Goal: Transaction & Acquisition: Purchase product/service

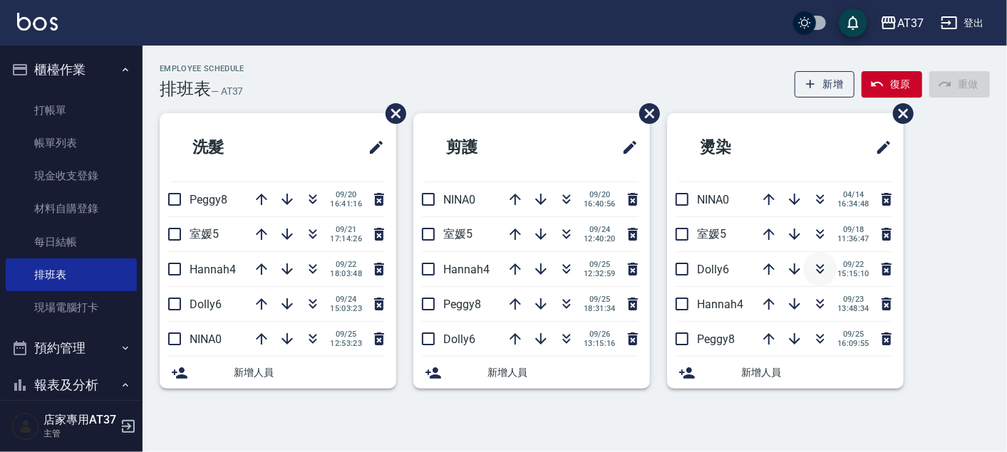
click at [817, 271] on icon "button" at bounding box center [820, 271] width 8 height 5
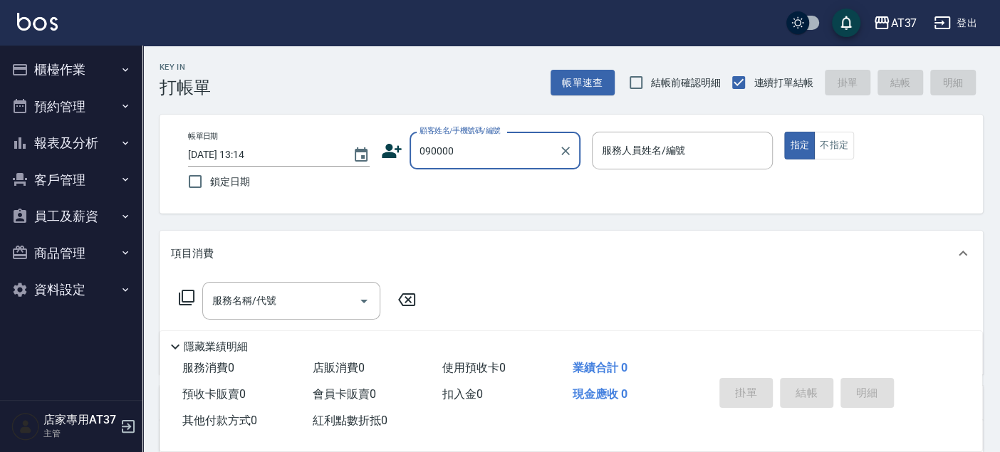
type input "新客人 姓名未設定/090000/null"
type input "6"
type button "true"
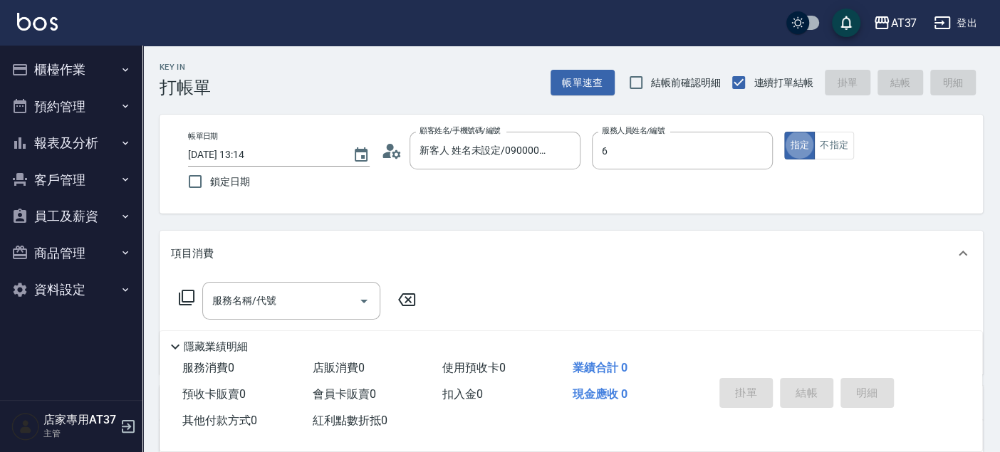
type input "Dolly-6"
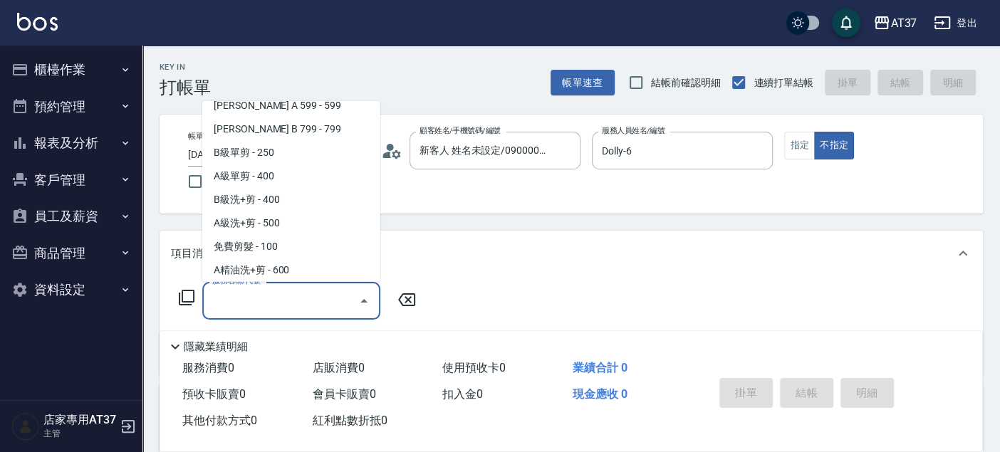
scroll to position [356, 0]
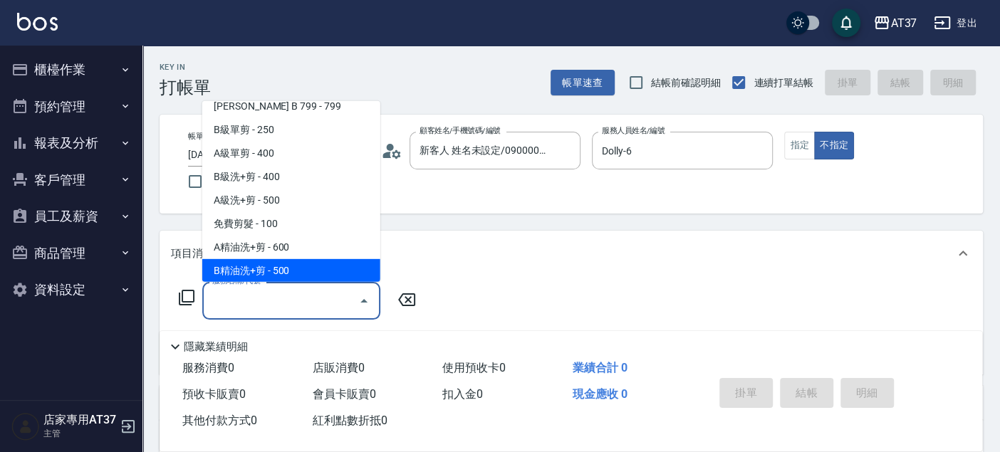
type input "B精油洗+剪(207)"
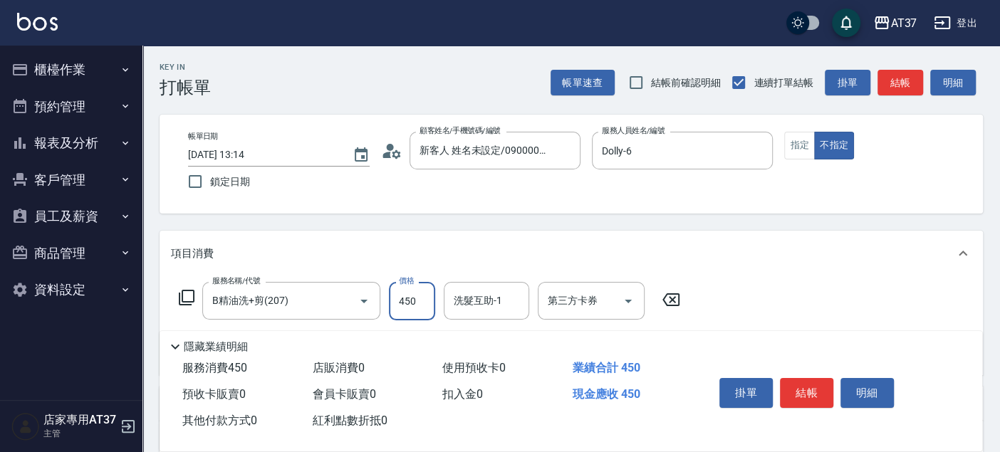
type input "450"
click at [908, 83] on button "結帳" at bounding box center [901, 83] width 46 height 26
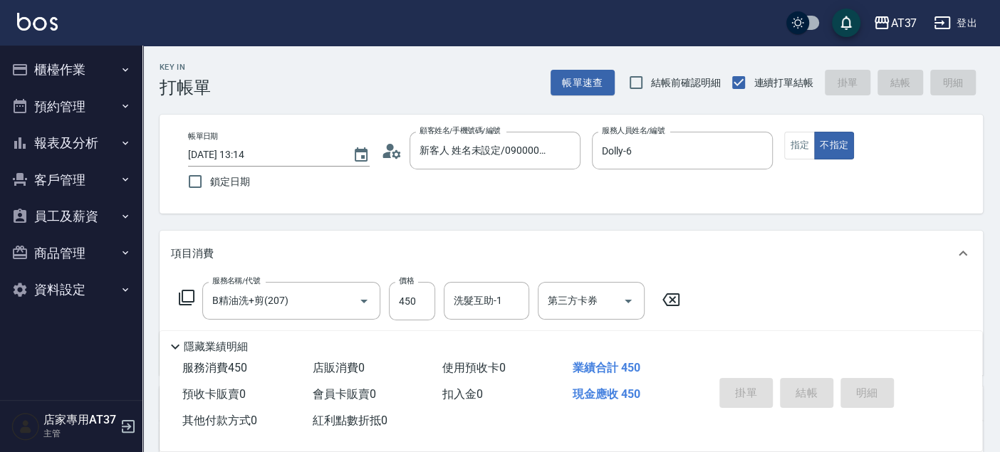
type input "[DATE] 15:08"
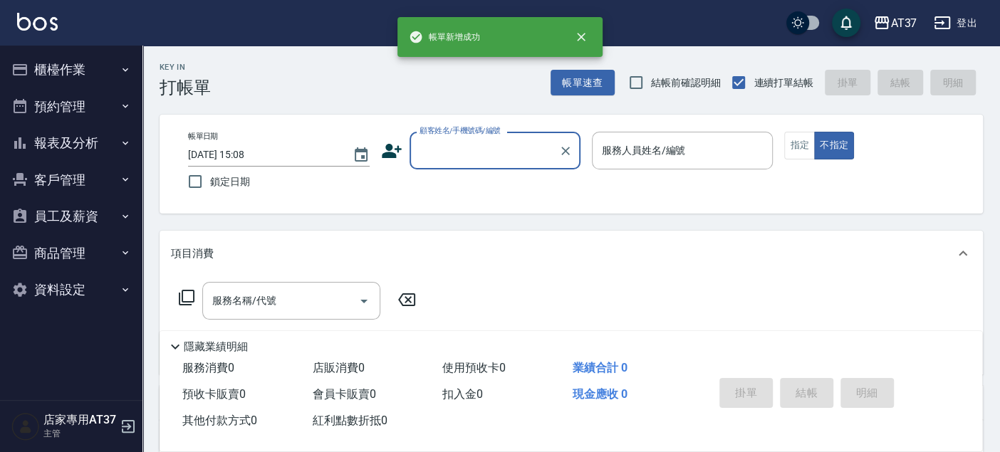
scroll to position [0, 0]
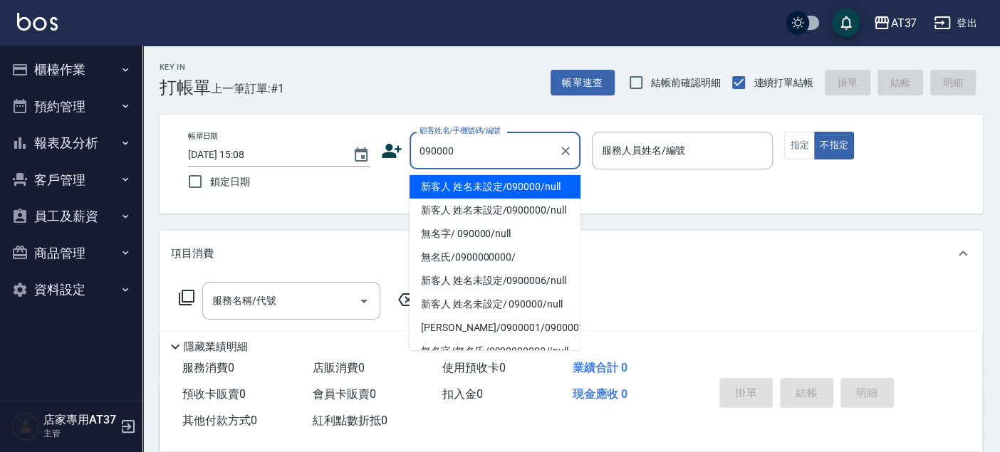
type input "新客人 姓名未設定/090000/null"
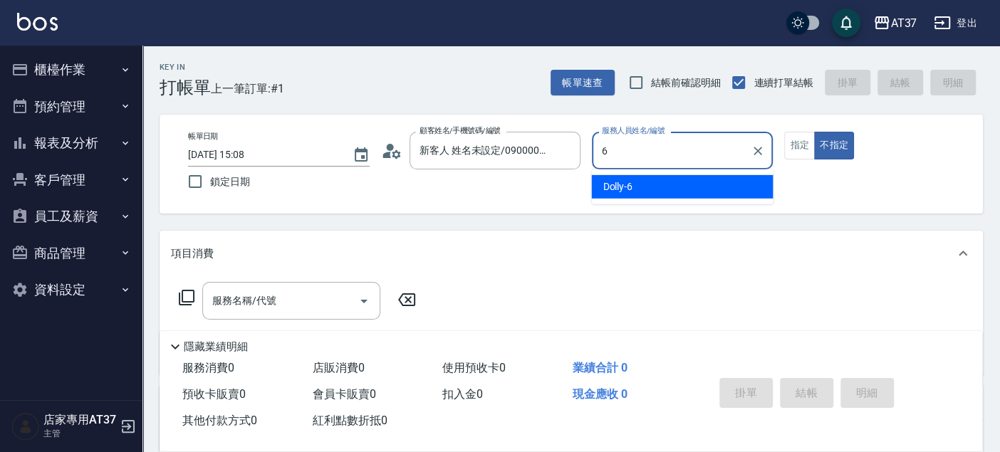
type input "6"
type button "false"
type input "Dolly-6"
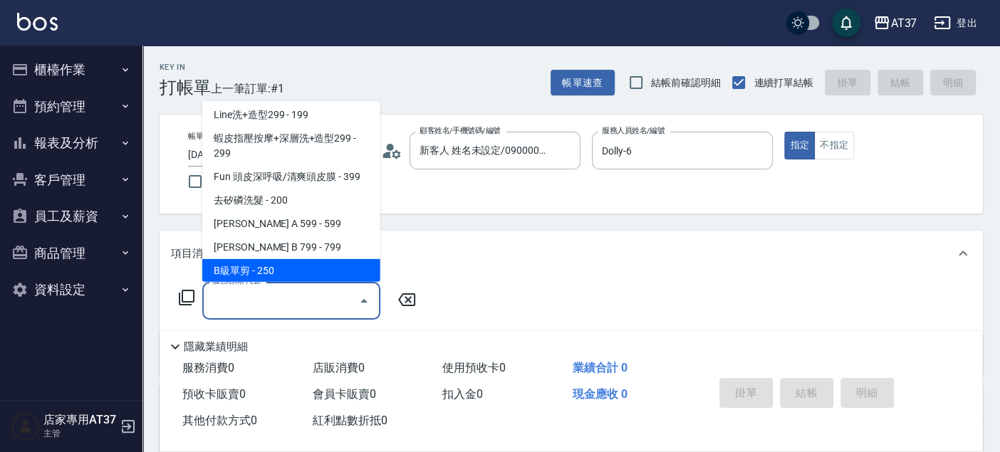
scroll to position [239, 0]
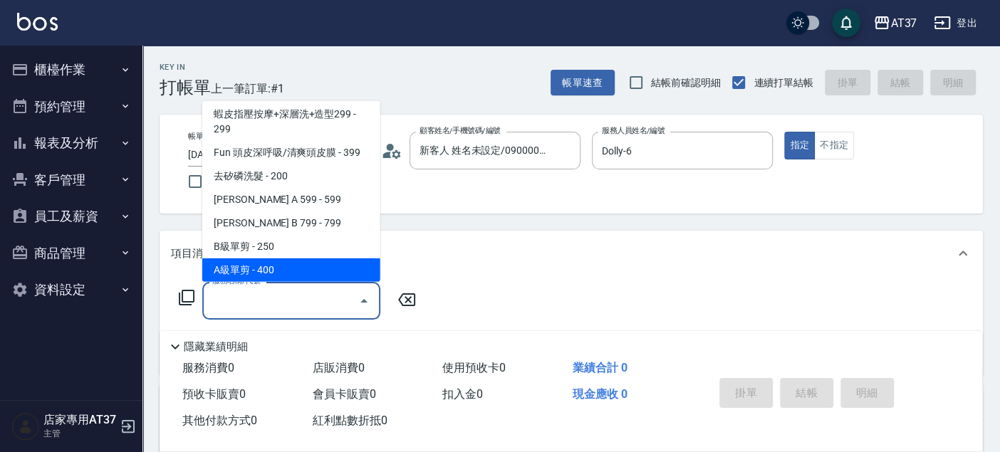
type input "A級單剪(202)"
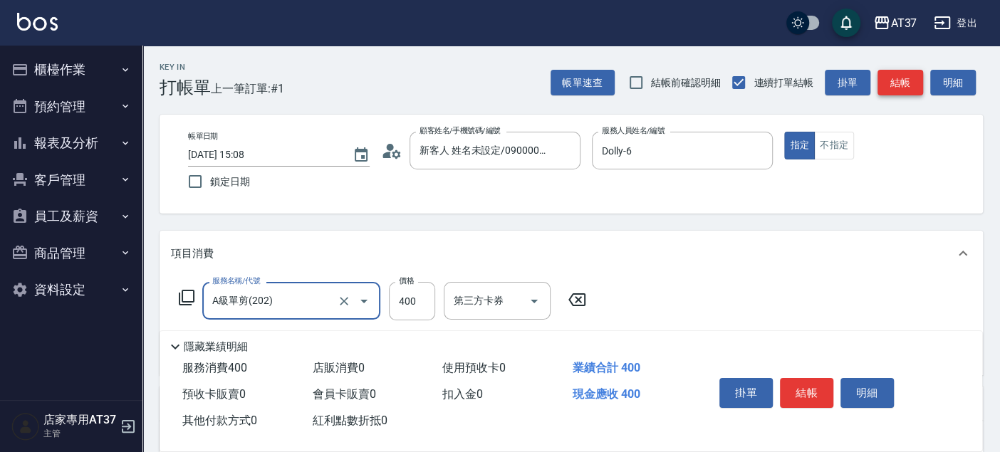
click at [885, 81] on button "結帳" at bounding box center [901, 83] width 46 height 26
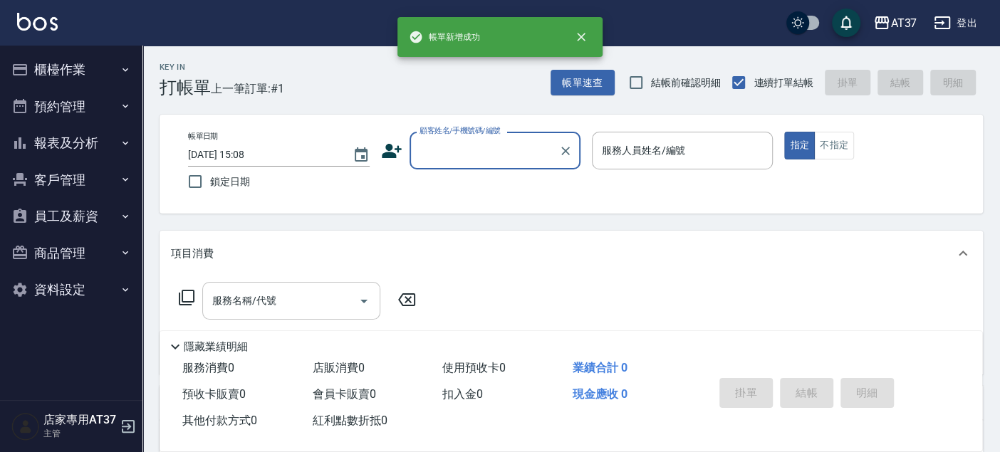
scroll to position [0, 0]
click at [78, 134] on button "報表及分析" at bounding box center [71, 143] width 131 height 37
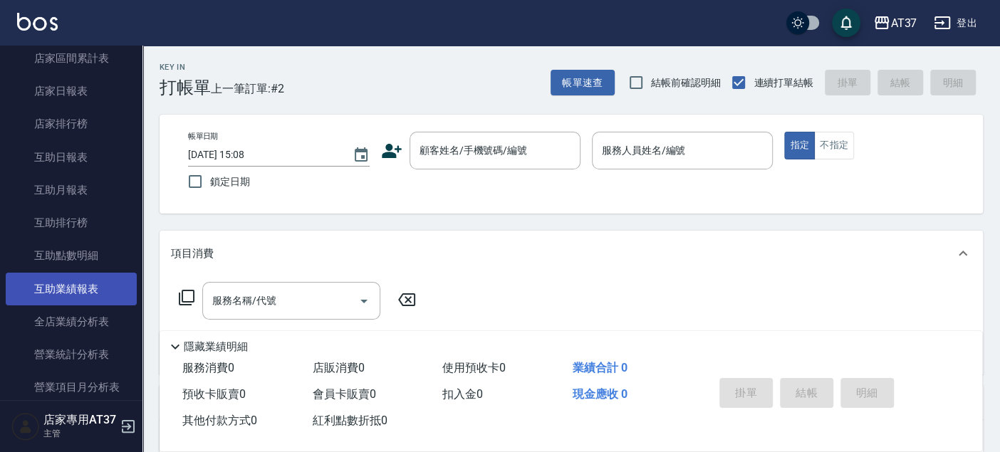
scroll to position [237, 0]
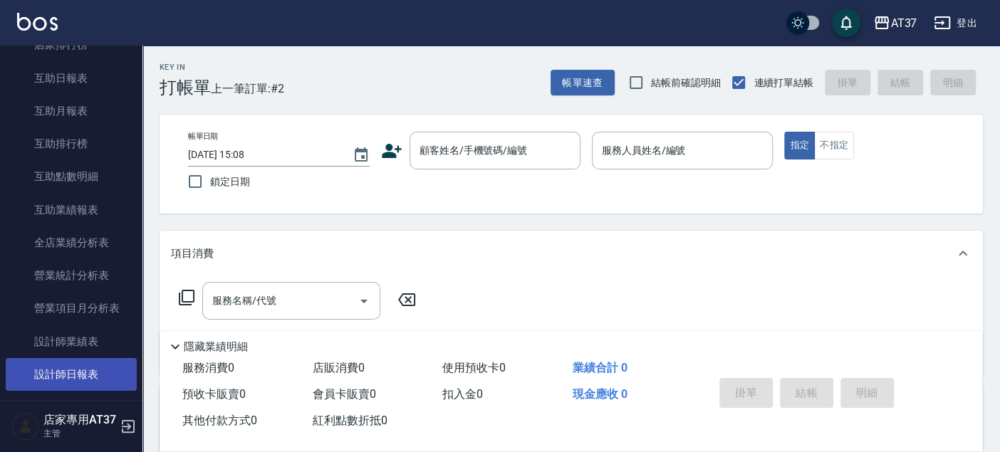
click at [103, 370] on link "設計師日報表" at bounding box center [71, 374] width 131 height 33
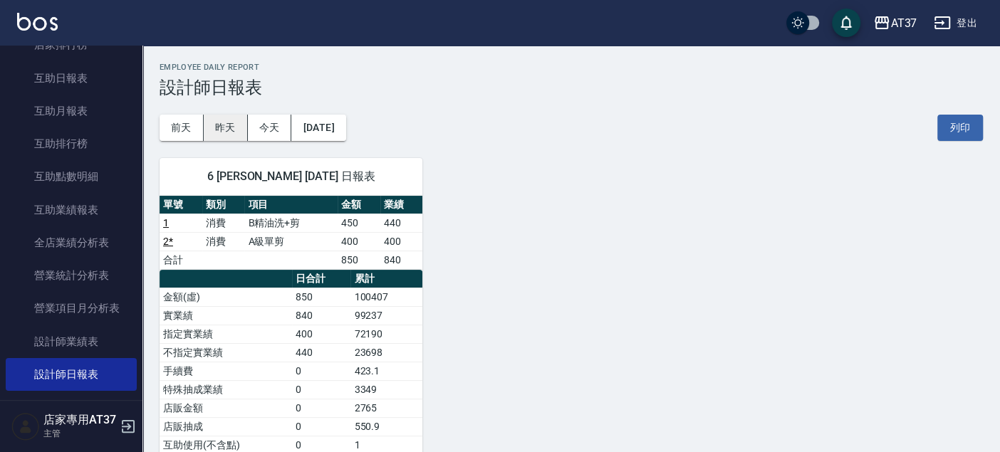
click at [222, 127] on button "昨天" at bounding box center [226, 128] width 44 height 26
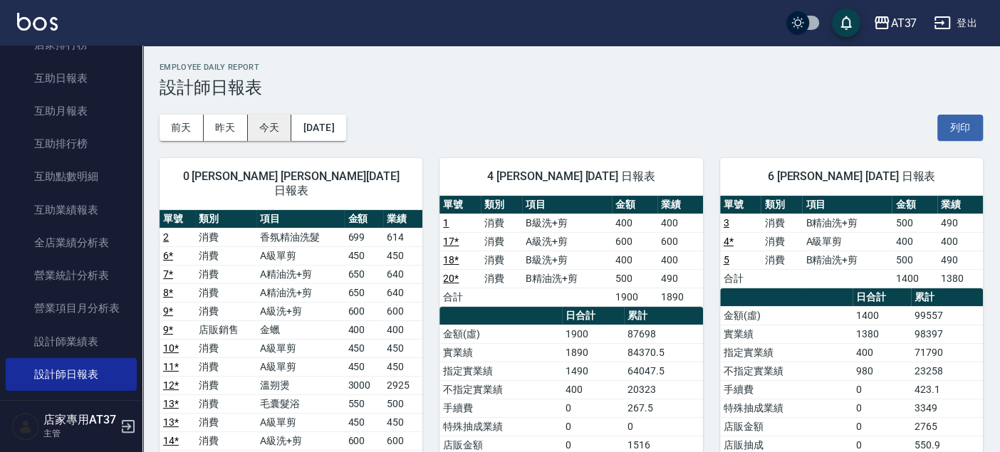
click at [271, 130] on button "今天" at bounding box center [270, 128] width 44 height 26
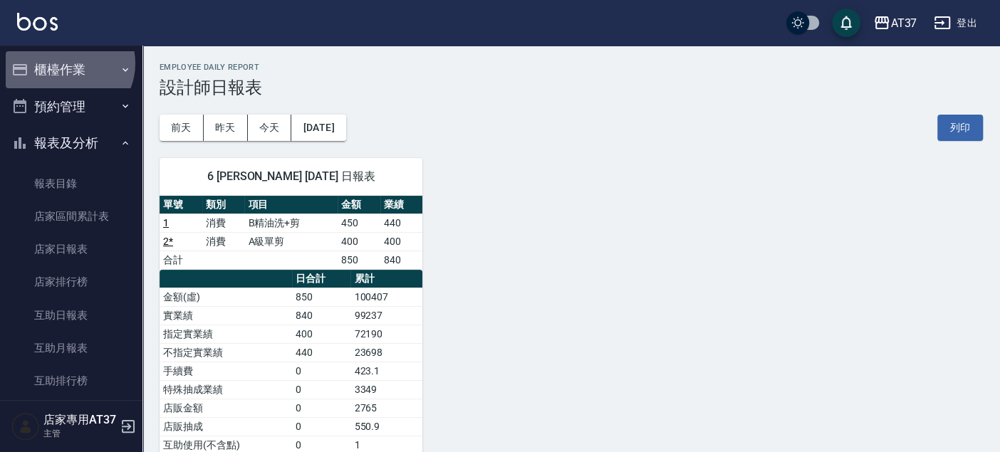
click at [68, 63] on button "櫃檯作業" at bounding box center [71, 69] width 131 height 37
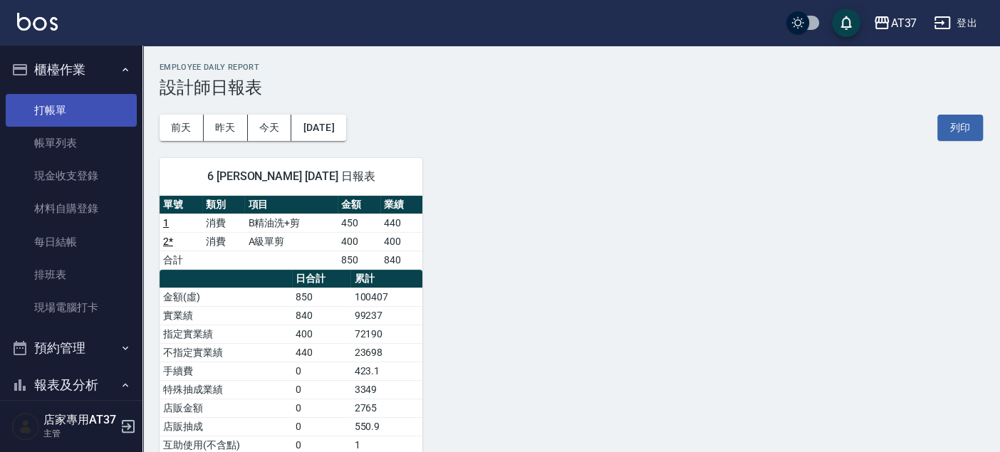
click at [76, 105] on link "打帳單" at bounding box center [71, 110] width 131 height 33
